Goal: Task Accomplishment & Management: Use online tool/utility

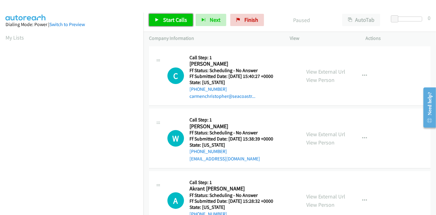
click at [167, 16] on span "Start Calls" at bounding box center [175, 19] width 24 height 7
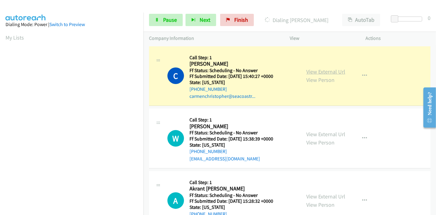
scroll to position [130, 0]
click at [307, 74] on link "View External Url" at bounding box center [326, 71] width 39 height 7
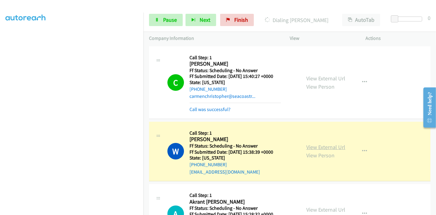
click at [313, 146] on link "View External Url" at bounding box center [326, 147] width 39 height 7
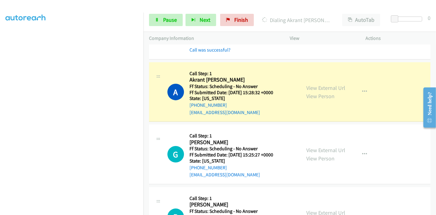
scroll to position [136, 0]
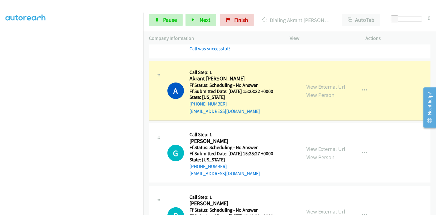
click at [335, 86] on link "View External Url" at bounding box center [326, 86] width 39 height 7
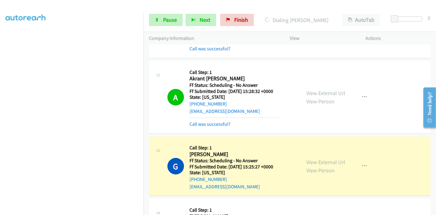
scroll to position [204, 0]
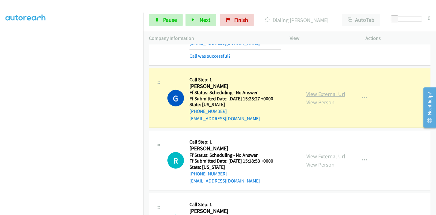
click at [308, 92] on link "View External Url" at bounding box center [326, 94] width 39 height 7
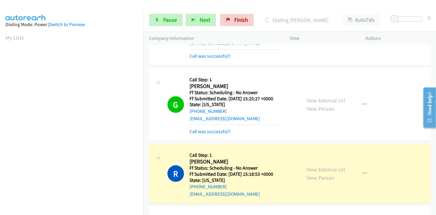
scroll to position [130, 0]
click at [307, 169] on link "View External Url" at bounding box center [326, 169] width 39 height 7
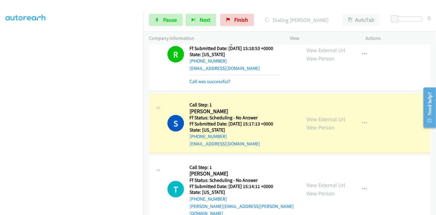
scroll to position [341, 0]
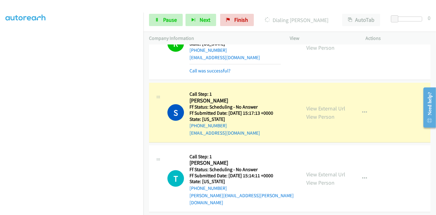
click at [303, 107] on div "View External Url View Person View External Url Email Schedule/Manage Callback …" at bounding box center [342, 112] width 82 height 48
click at [308, 107] on link "View External Url" at bounding box center [326, 108] width 39 height 7
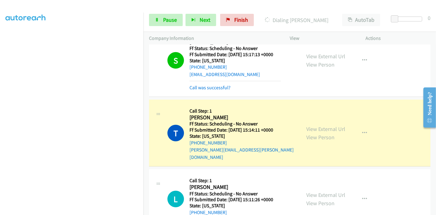
scroll to position [409, 0]
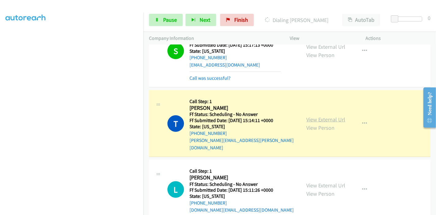
click at [326, 117] on link "View External Url" at bounding box center [326, 119] width 39 height 7
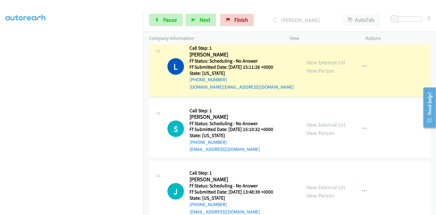
scroll to position [511, 0]
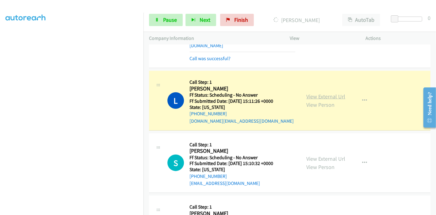
click at [308, 93] on link "View External Url" at bounding box center [326, 96] width 39 height 7
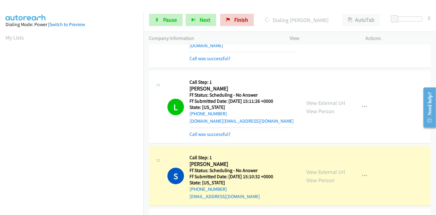
scroll to position [579, 0]
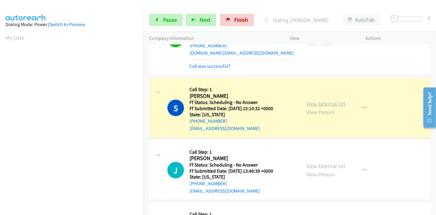
click at [312, 100] on link "View External Url" at bounding box center [326, 103] width 39 height 7
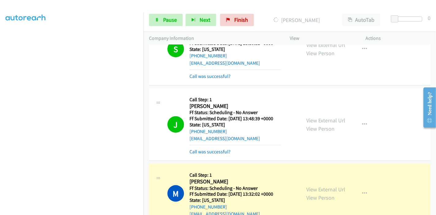
scroll to position [648, 0]
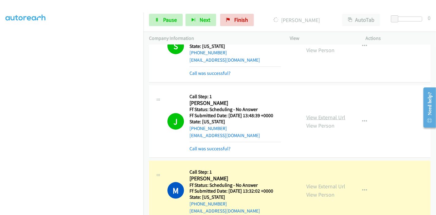
click at [307, 114] on link "View External Url" at bounding box center [326, 117] width 39 height 7
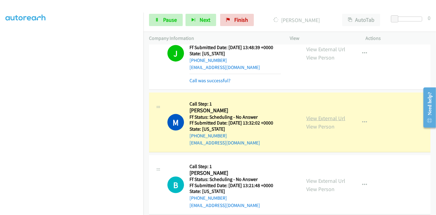
click at [312, 115] on link "View External Url" at bounding box center [326, 118] width 39 height 7
click at [160, 15] on link "Pause" at bounding box center [166, 20] width 34 height 12
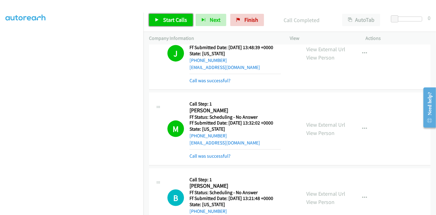
click at [162, 18] on link "Start Calls" at bounding box center [171, 20] width 44 height 12
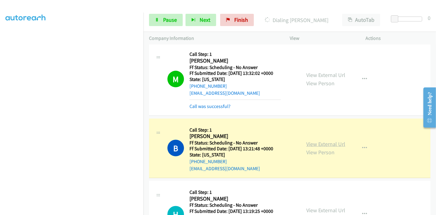
scroll to position [818, 0]
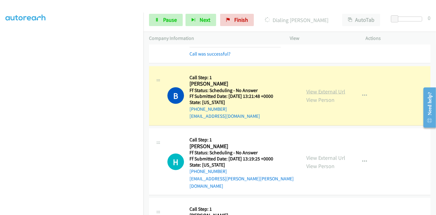
click at [323, 88] on link "View External Url" at bounding box center [326, 91] width 39 height 7
click at [308, 88] on link "View External Url" at bounding box center [326, 91] width 39 height 7
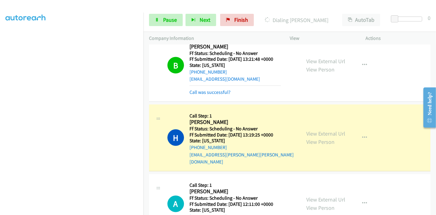
scroll to position [921, 0]
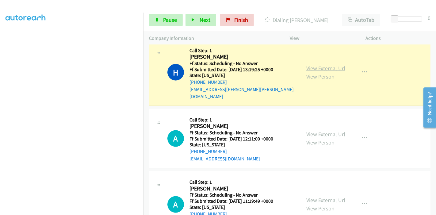
click at [328, 65] on link "View External Url" at bounding box center [326, 68] width 39 height 7
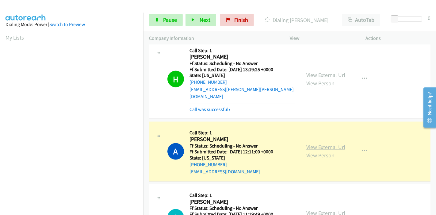
click at [316, 144] on link "View External Url" at bounding box center [326, 147] width 39 height 7
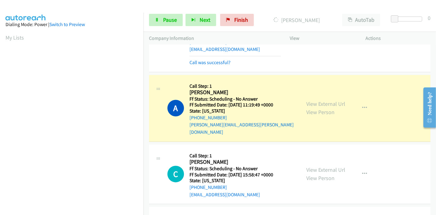
scroll to position [1057, 0]
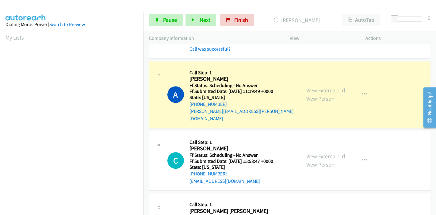
click at [328, 87] on link "View External Url" at bounding box center [326, 90] width 39 height 7
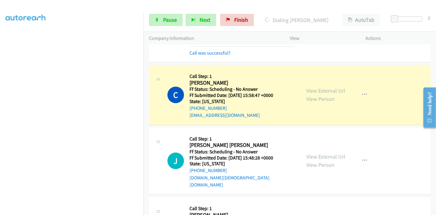
scroll to position [1125, 0]
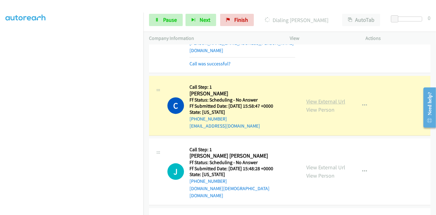
click at [318, 98] on link "View External Url" at bounding box center [326, 101] width 39 height 7
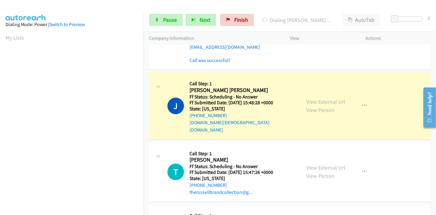
scroll to position [1193, 0]
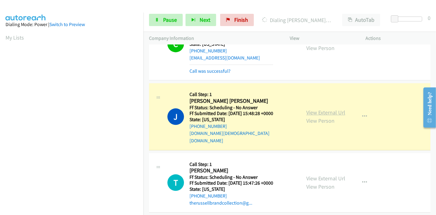
click at [319, 109] on link "View External Url" at bounding box center [326, 112] width 39 height 7
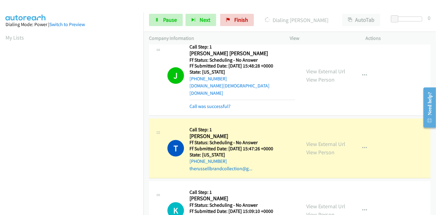
scroll to position [1262, 0]
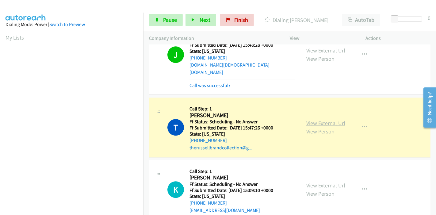
click at [310, 120] on link "View External Url" at bounding box center [326, 123] width 39 height 7
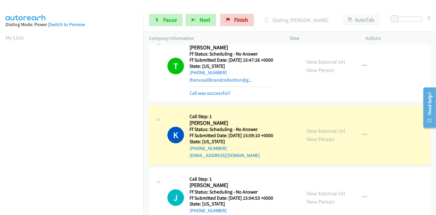
scroll to position [1330, 0]
click at [307, 127] on link "View External Url" at bounding box center [326, 130] width 39 height 7
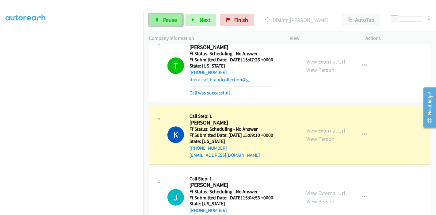
click at [170, 17] on span "Pause" at bounding box center [170, 19] width 14 height 7
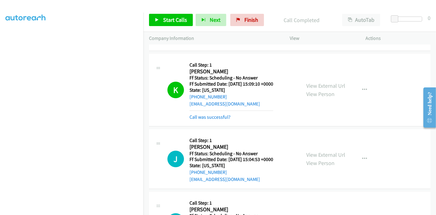
scroll to position [1398, 0]
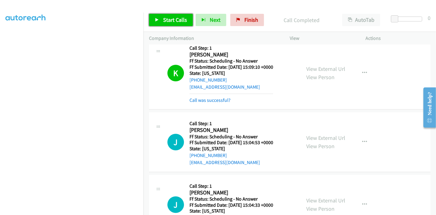
click at [173, 25] on link "Start Calls" at bounding box center [171, 20] width 44 height 12
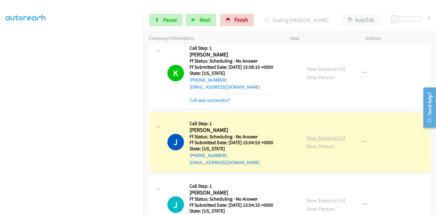
click at [320, 134] on link "View External Url" at bounding box center [326, 137] width 39 height 7
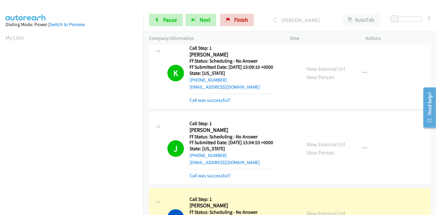
scroll to position [130, 0]
click at [310, 210] on link "View External Url" at bounding box center [326, 213] width 39 height 7
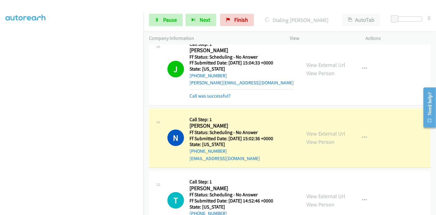
scroll to position [1569, 0]
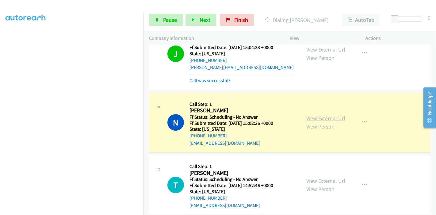
click at [318, 115] on link "View External Url" at bounding box center [326, 118] width 39 height 7
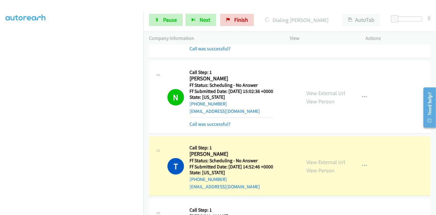
scroll to position [1637, 0]
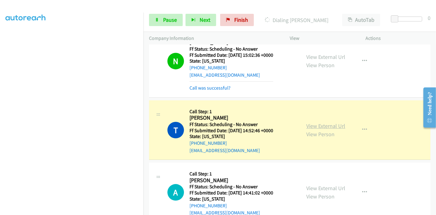
click at [339, 122] on link "View External Url" at bounding box center [326, 125] width 39 height 7
click at [156, 22] on link "Pause" at bounding box center [166, 20] width 34 height 12
